Goal: Task Accomplishment & Management: Complete application form

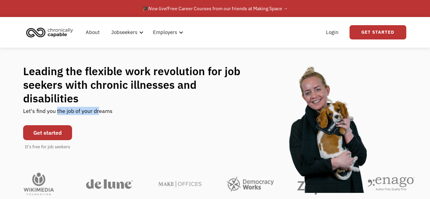
click at [99, 105] on div "Let's find you the job of your dreams" at bounding box center [67, 113] width 89 height 17
click at [124, 107] on div "Leading the flexible work revolution for job seekers with chronic illnesses and…" at bounding box center [215, 107] width 384 height 86
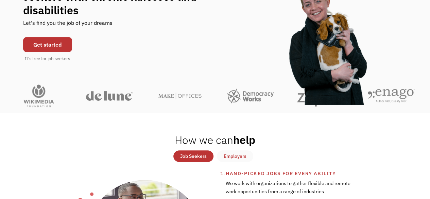
scroll to position [88, 0]
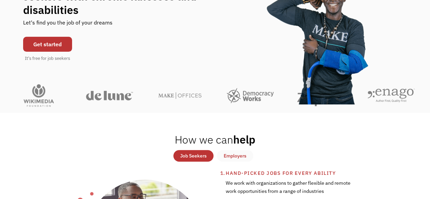
click at [54, 41] on link "Get started" at bounding box center [47, 44] width 49 height 15
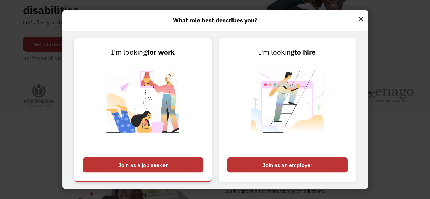
click at [161, 85] on img at bounding box center [143, 106] width 85 height 96
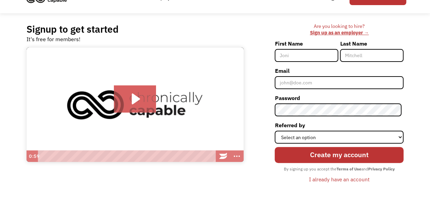
scroll to position [33, 0]
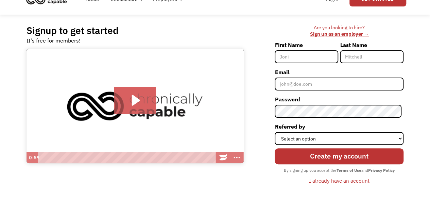
click at [307, 56] on input "First Name" at bounding box center [305, 56] width 63 height 13
type input "Manveer"
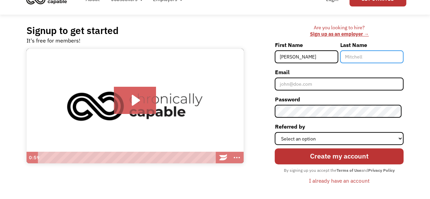
type input "[PERSON_NAME]"
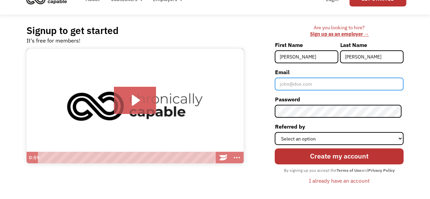
click at [312, 77] on input "Email" at bounding box center [338, 83] width 129 height 13
type input "[EMAIL_ADDRESS][DOMAIN_NAME]"
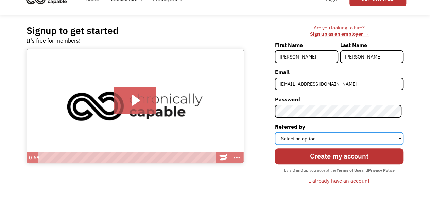
click at [309, 141] on select "Select an option Instagram Facebook Twitter Search Engine News Article Word of …" at bounding box center [338, 138] width 129 height 13
select select "Other"
click at [276, 132] on select "Select an option Instagram Facebook Twitter Search Engine News Article Word of …" at bounding box center [338, 138] width 129 height 13
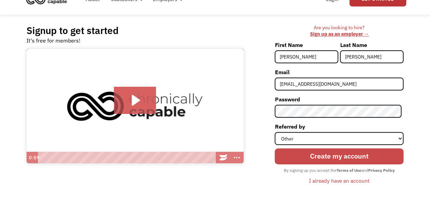
click at [323, 152] on input "Create my account" at bounding box center [338, 156] width 129 height 16
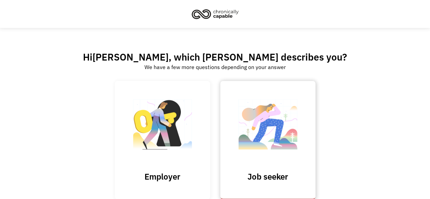
scroll to position [43, 0]
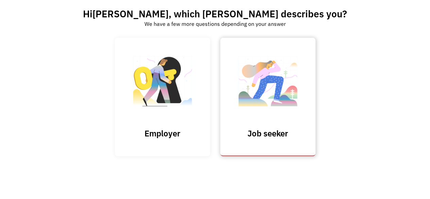
click at [274, 90] on img at bounding box center [268, 84] width 68 height 66
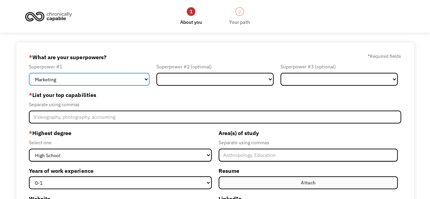
click at [106, 80] on select "Marketing Human Resources Finance Technology Operations Sales Industrial & Manu…" at bounding box center [89, 79] width 121 height 13
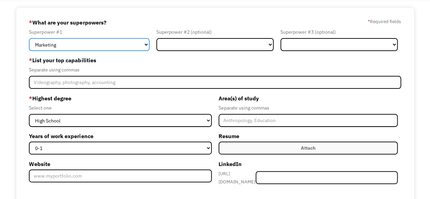
scroll to position [43, 0]
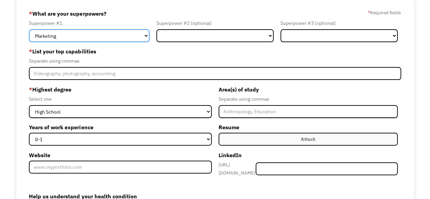
click at [121, 34] on select "Marketing Human Resources Finance Technology Operations Sales Industrial & Manu…" at bounding box center [89, 35] width 121 height 13
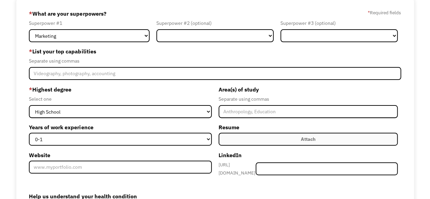
click at [182, 66] on div "* List your top capabilities Separate using commas" at bounding box center [214, 63] width 371 height 34
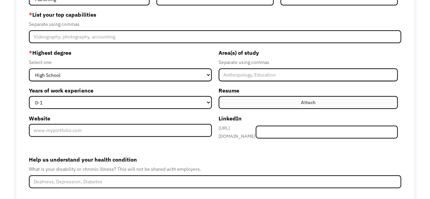
scroll to position [80, 0]
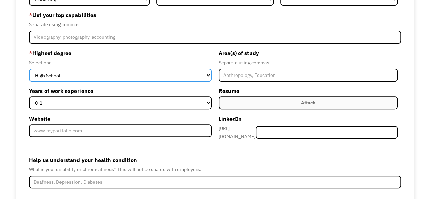
click at [128, 80] on select "High School Associates Bachelors Master's PhD" at bounding box center [120, 75] width 182 height 13
select select "bachelors"
click at [29, 69] on select "High School Associates Bachelors Master's PhD" at bounding box center [120, 75] width 182 height 13
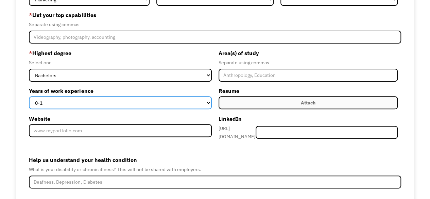
click at [140, 104] on select "0-1 2-4 5-10 11-15 15+" at bounding box center [120, 102] width 182 height 13
click at [29, 96] on select "0-1 2-4 5-10 11-15 15+" at bounding box center [120, 102] width 182 height 13
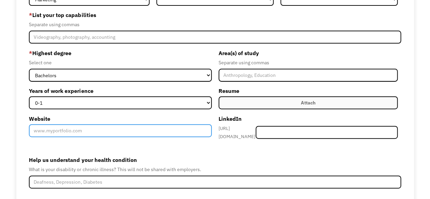
click at [156, 129] on input "Website" at bounding box center [120, 130] width 182 height 13
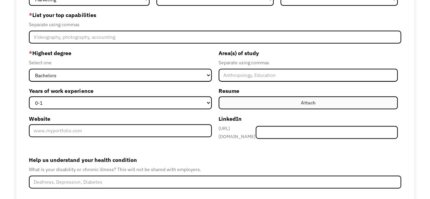
click at [157, 119] on label "Website" at bounding box center [120, 118] width 182 height 11
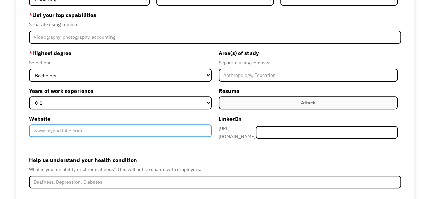
click at [157, 124] on input "Website" at bounding box center [120, 130] width 182 height 13
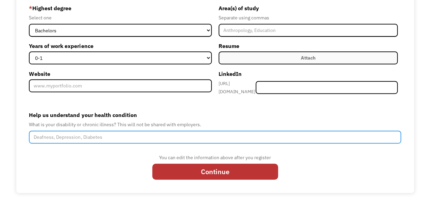
click at [118, 135] on input "Help us understand your health condition" at bounding box center [214, 136] width 371 height 13
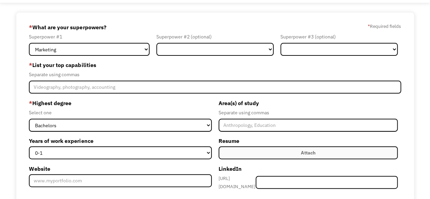
scroll to position [0, 0]
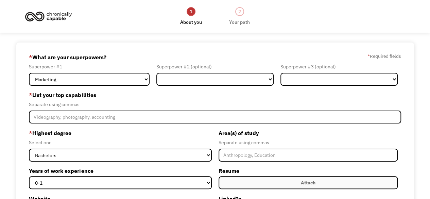
type input "POTS"
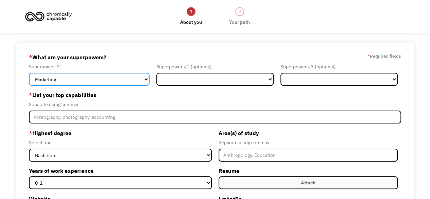
click at [114, 83] on select "Marketing Human Resources Finance Technology Operations Sales Industrial & Manu…" at bounding box center [89, 79] width 121 height 13
select select "Other"
click at [29, 73] on select "Marketing Human Resources Finance Technology Operations Sales Industrial & Manu…" at bounding box center [89, 79] width 121 height 13
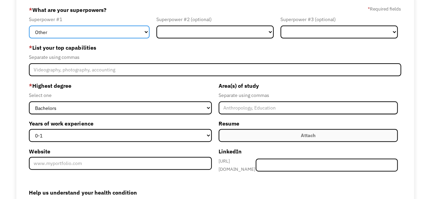
scroll to position [48, 0]
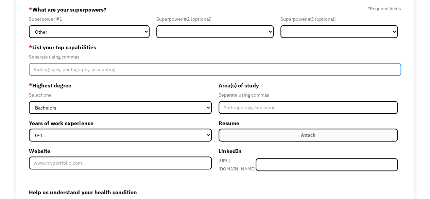
click at [127, 66] on input "Member-Create-Step1" at bounding box center [214, 69] width 371 height 13
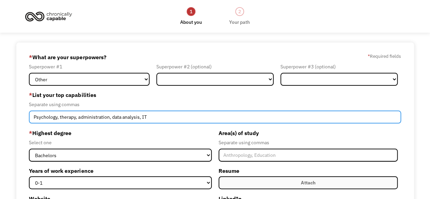
scroll to position [125, 0]
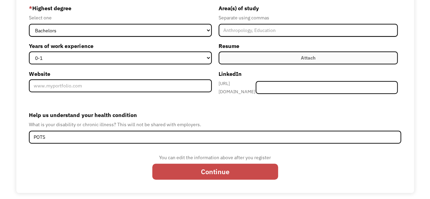
type input "Psychology, therapy, administration, data analysis, IT"
click at [219, 173] on input "Continue" at bounding box center [215, 171] width 126 height 16
type input "Please wait..."
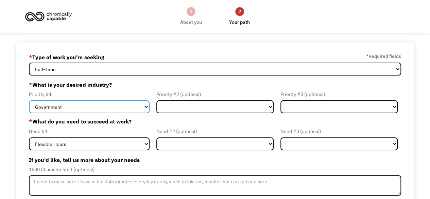
click at [116, 104] on select "Government Finance & Insurance Health & Social Care Tech & Engineering Creative…" at bounding box center [89, 106] width 121 height 13
select select "Health & Social Care"
click at [29, 100] on select "Government Finance & Insurance Health & Social Care Tech & Engineering Creative…" at bounding box center [89, 106] width 121 height 13
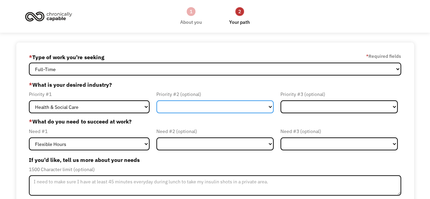
click at [167, 108] on select "Government Finance & Insurance Health & Social Care Tech & Engineering Creative…" at bounding box center [214, 106] width 117 height 13
select select "Tech & Engineering"
click at [156, 100] on select "Government Finance & Insurance Health & Social Care Tech & Engineering Creative…" at bounding box center [214, 106] width 117 height 13
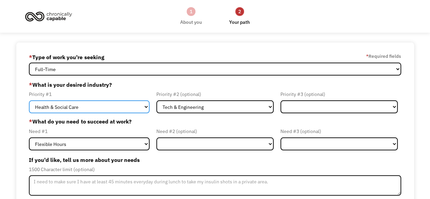
click at [140, 110] on select "Government Finance & Insurance Health & Social Care Tech & Engineering Creative…" at bounding box center [89, 106] width 121 height 13
select select "Government"
click at [29, 100] on select "Government Finance & Insurance Health & Social Care Tech & Engineering Creative…" at bounding box center [89, 106] width 121 height 13
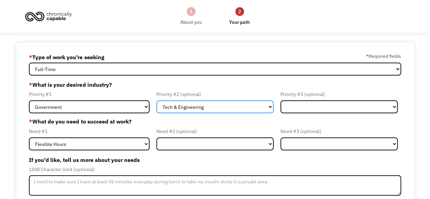
click at [195, 109] on select "Government Finance & Insurance Health & Social Care Tech & Engineering Creative…" at bounding box center [214, 106] width 117 height 13
select select "Other"
click at [156, 100] on select "Government Finance & Insurance Health & Social Care Tech & Engineering Creative…" at bounding box center [214, 106] width 117 height 13
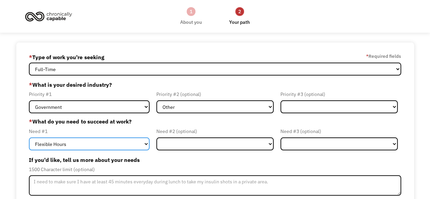
click at [100, 145] on select "Flexible Hours Remote Work Service Animal On-site Accommodations Visual Support…" at bounding box center [89, 143] width 121 height 13
select select "Remote Work"
click at [29, 137] on select "Flexible Hours Remote Work Service Animal On-site Accommodations Visual Support…" at bounding box center [89, 143] width 121 height 13
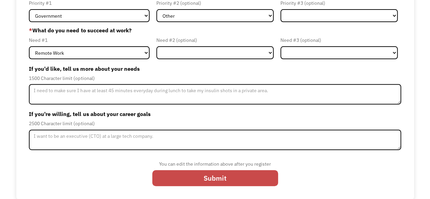
click at [194, 176] on input "Submit" at bounding box center [215, 178] width 126 height 16
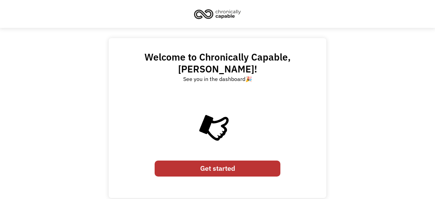
click at [219, 160] on link "Get started" at bounding box center [217, 168] width 126 height 16
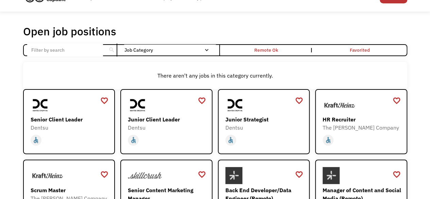
scroll to position [16, 0]
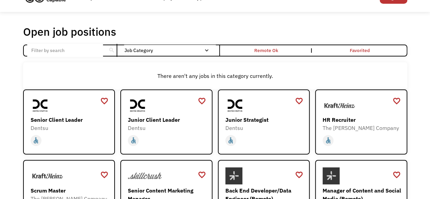
click at [411, 111] on div "Open job positions You have X liked items Search search Filter by category Admi…" at bounding box center [214, 202] width 397 height 361
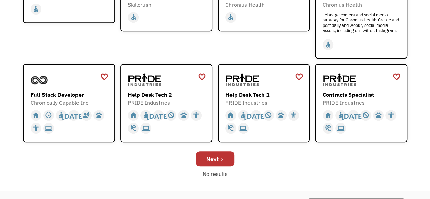
scroll to position [182, 0]
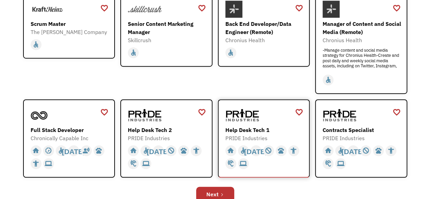
click at [266, 126] on div "Help Desk Tech 1" at bounding box center [264, 130] width 79 height 8
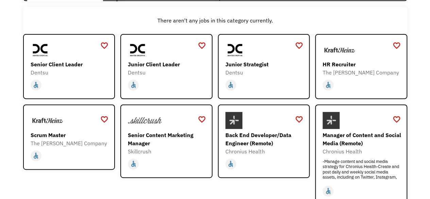
scroll to position [74, 0]
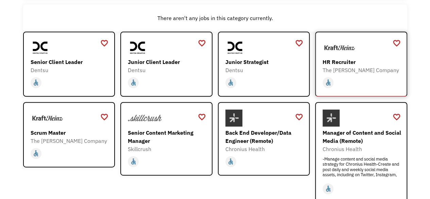
click at [350, 70] on div "The [PERSON_NAME] Company" at bounding box center [361, 70] width 79 height 8
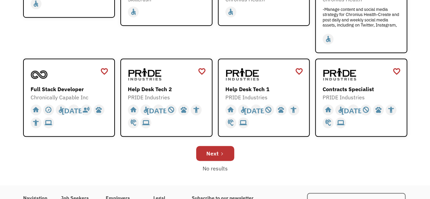
scroll to position [289, 0]
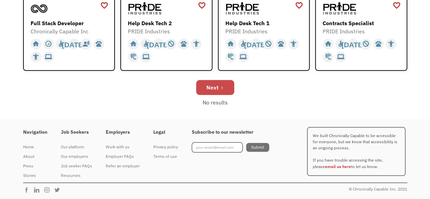
click at [221, 87] on icon "Next Page" at bounding box center [222, 88] width 4 height 4
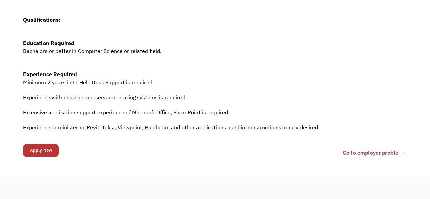
scroll to position [323, 0]
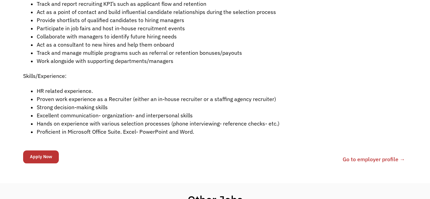
scroll to position [272, 0]
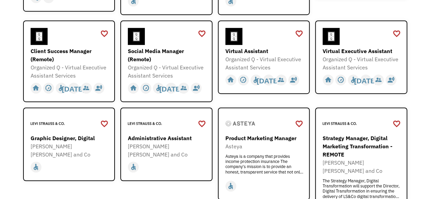
scroll to position [172, 0]
click at [261, 55] on div "Organized Q - Virtual Executive Assistant Services" at bounding box center [264, 63] width 79 height 16
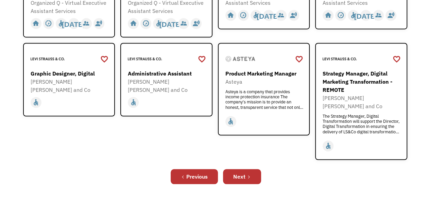
scroll to position [253, 0]
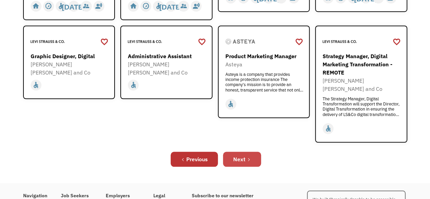
click at [250, 152] on link "Next" at bounding box center [242, 158] width 38 height 15
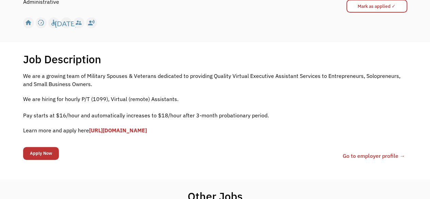
scroll to position [85, 0]
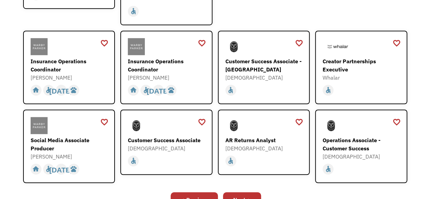
scroll to position [234, 0]
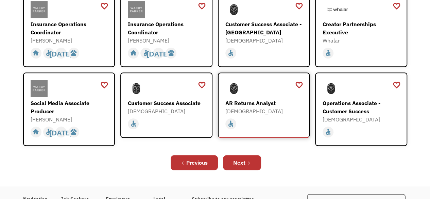
click at [257, 107] on div "[DEMOGRAPHIC_DATA]" at bounding box center [264, 111] width 79 height 8
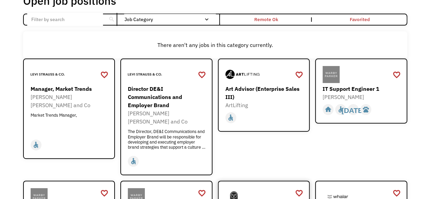
scroll to position [0, 0]
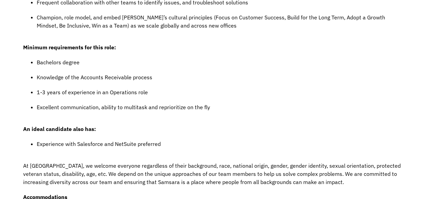
scroll to position [707, 0]
